Goal: Information Seeking & Learning: Find specific fact

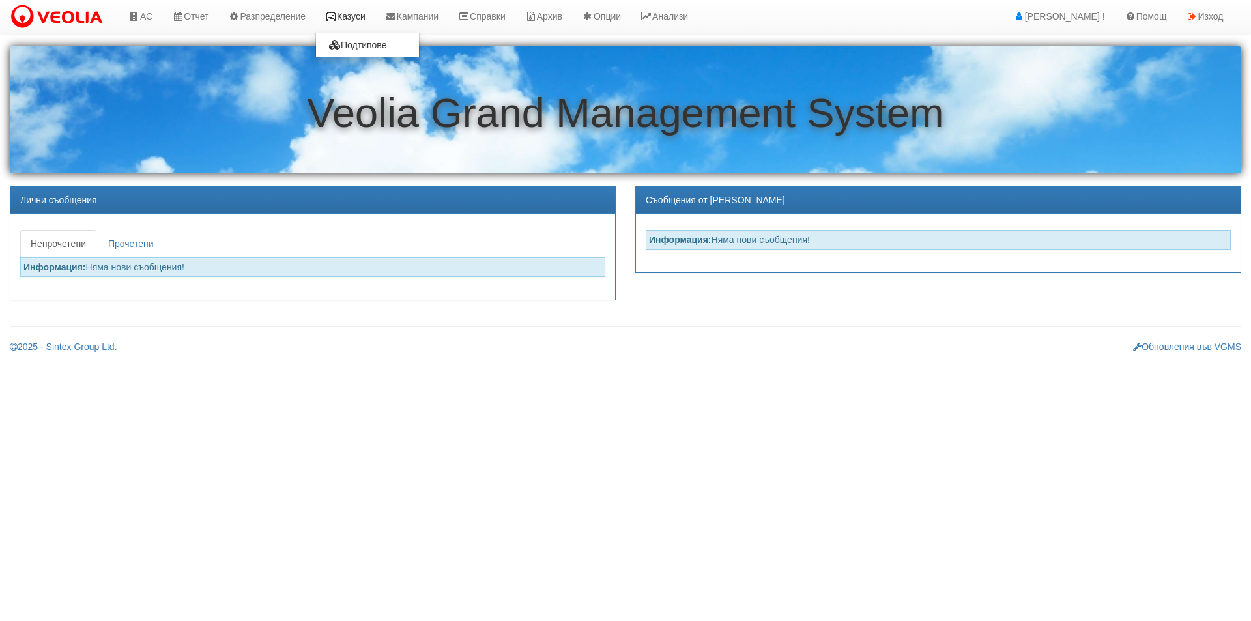
click at [367, 16] on link "Казуси" at bounding box center [345, 16] width 60 height 33
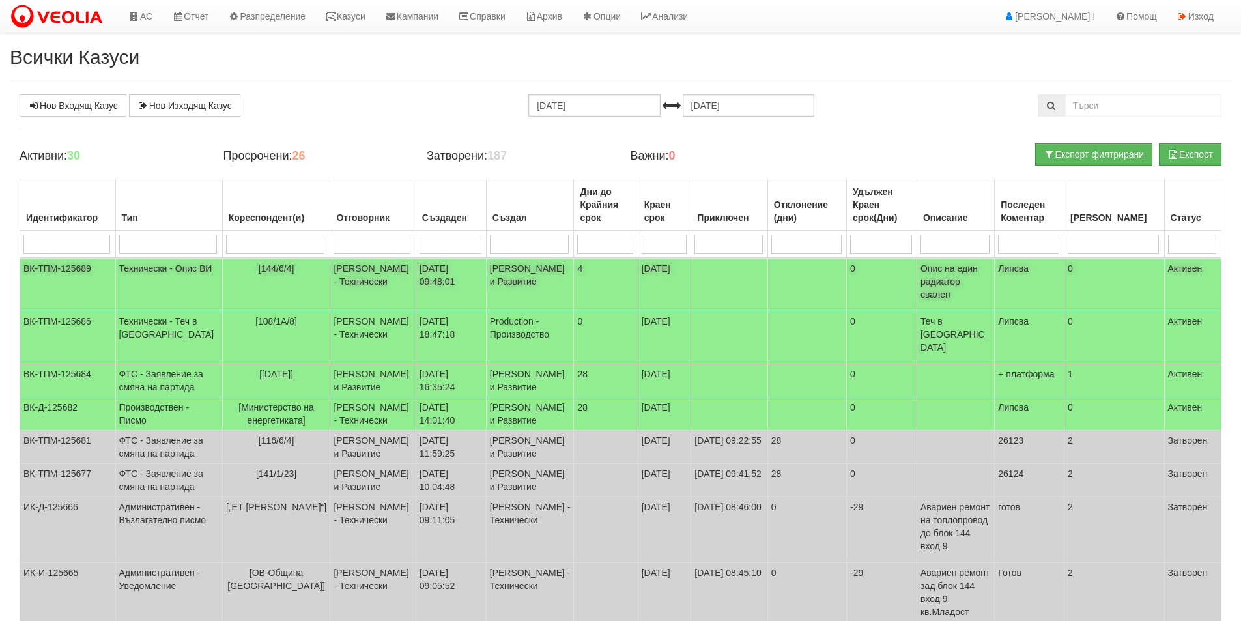
click at [550, 282] on td "[PERSON_NAME] и Развитие" at bounding box center [530, 284] width 88 height 53
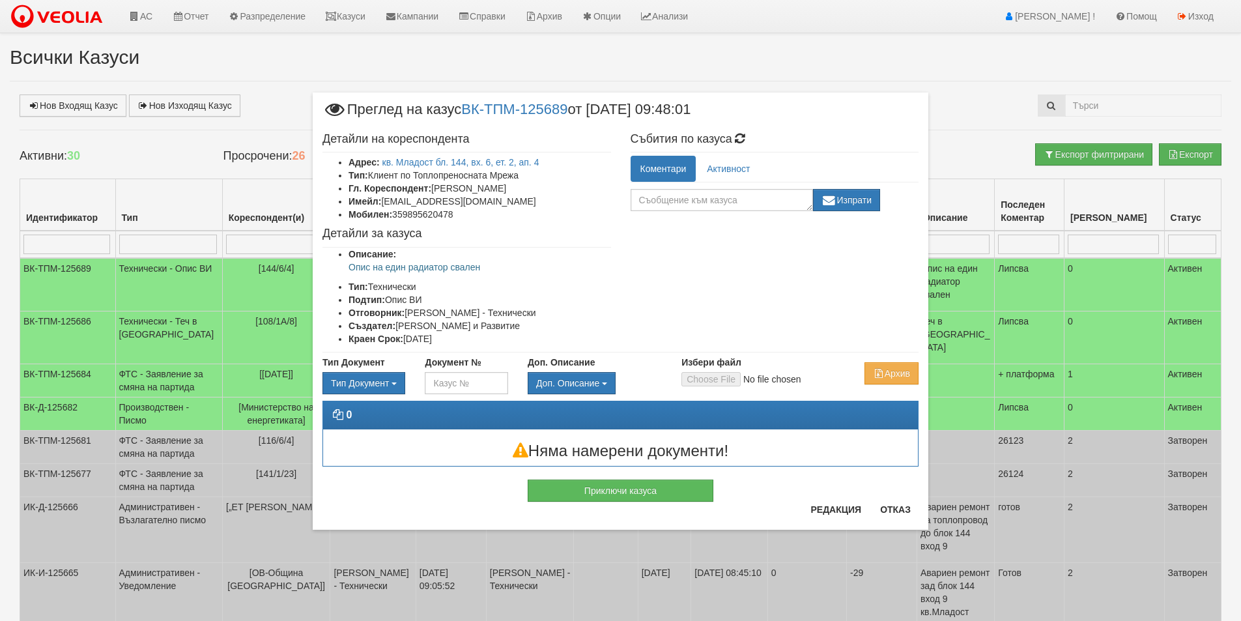
drag, startPoint x: 472, startPoint y: 219, endPoint x: 457, endPoint y: 216, distance: 15.5
click at [457, 216] on li "Мобилен: 359895620478" at bounding box center [479, 214] width 262 height 13
drag, startPoint x: 494, startPoint y: 269, endPoint x: 348, endPoint y: 266, distance: 146.6
click at [348, 266] on ul "Описание: Опис на един радиатор свален Тип: Технически Подтип: Опис ВИ Отговорн…" at bounding box center [466, 297] width 289 height 98
copy p "Опис на един радиатор свален"
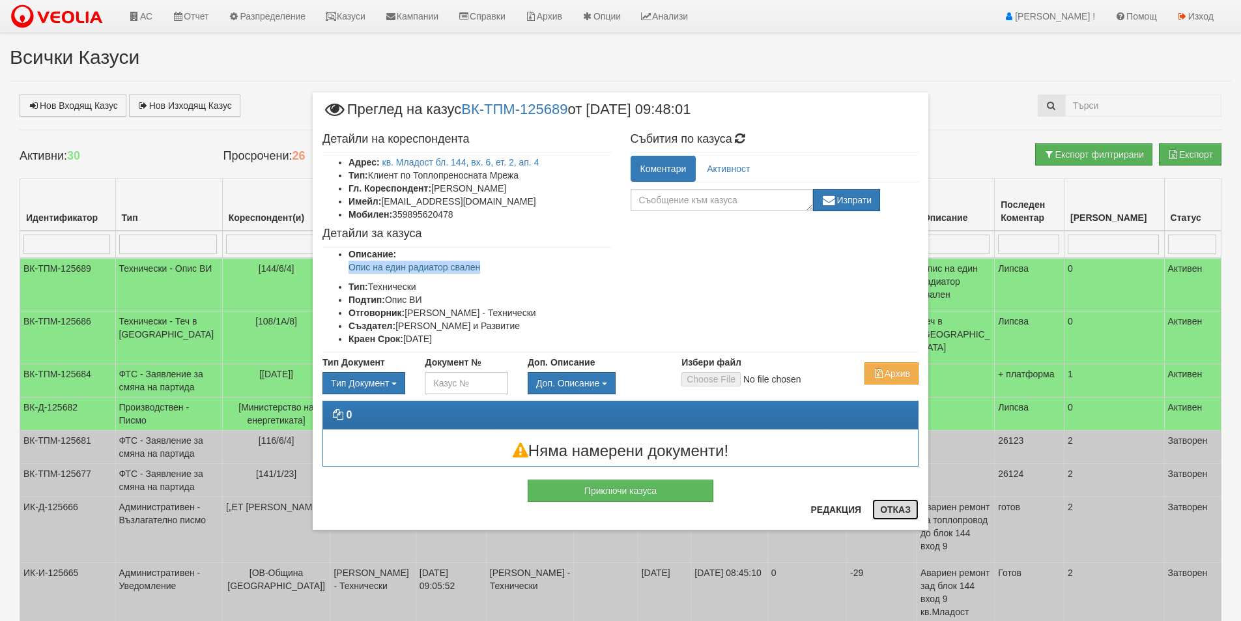
click at [885, 515] on button "Отказ" at bounding box center [895, 509] width 46 height 21
